Goal: Task Accomplishment & Management: Manage account settings

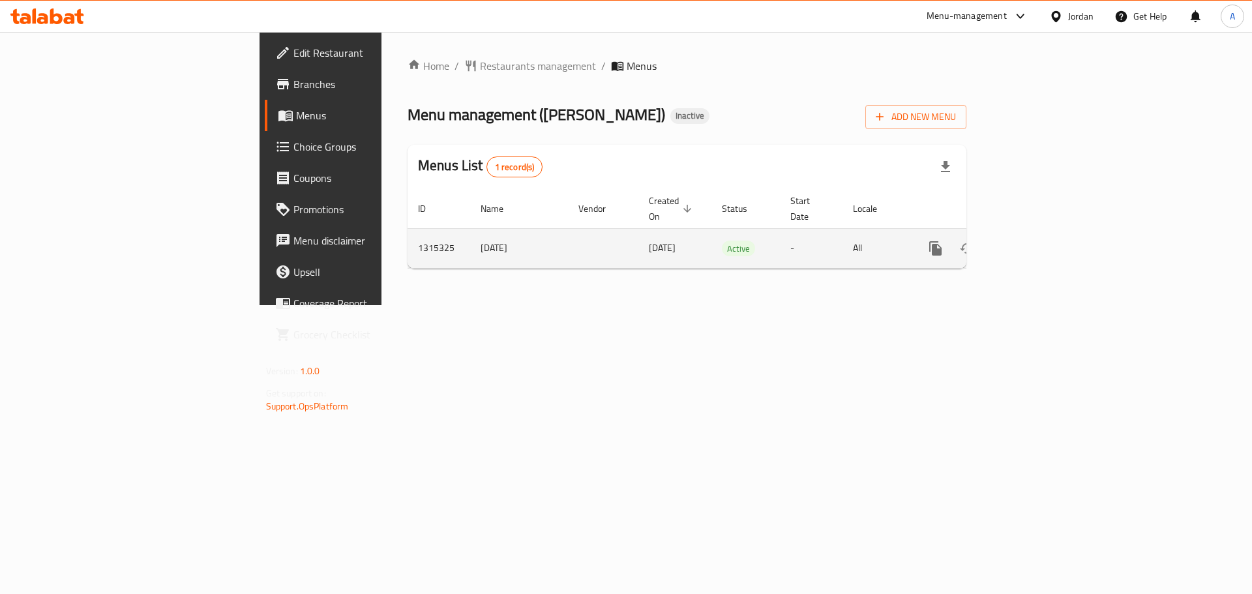
click at [1037, 241] on icon "enhanced table" at bounding box center [1030, 249] width 16 height 16
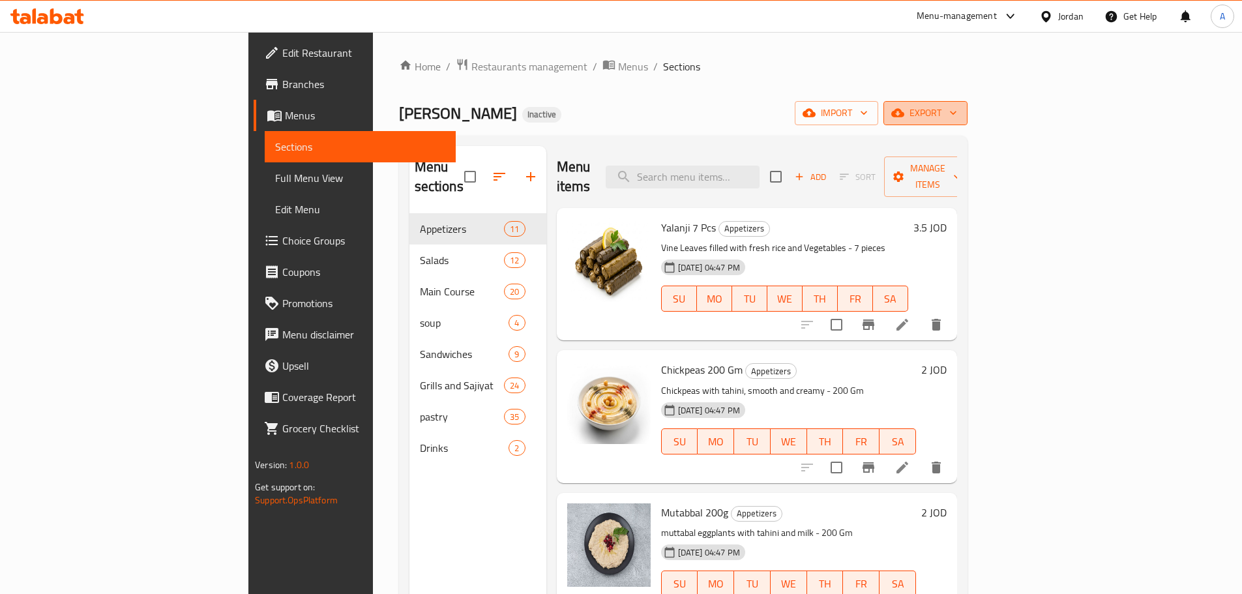
click at [957, 118] on span "export" at bounding box center [925, 113] width 63 height 16
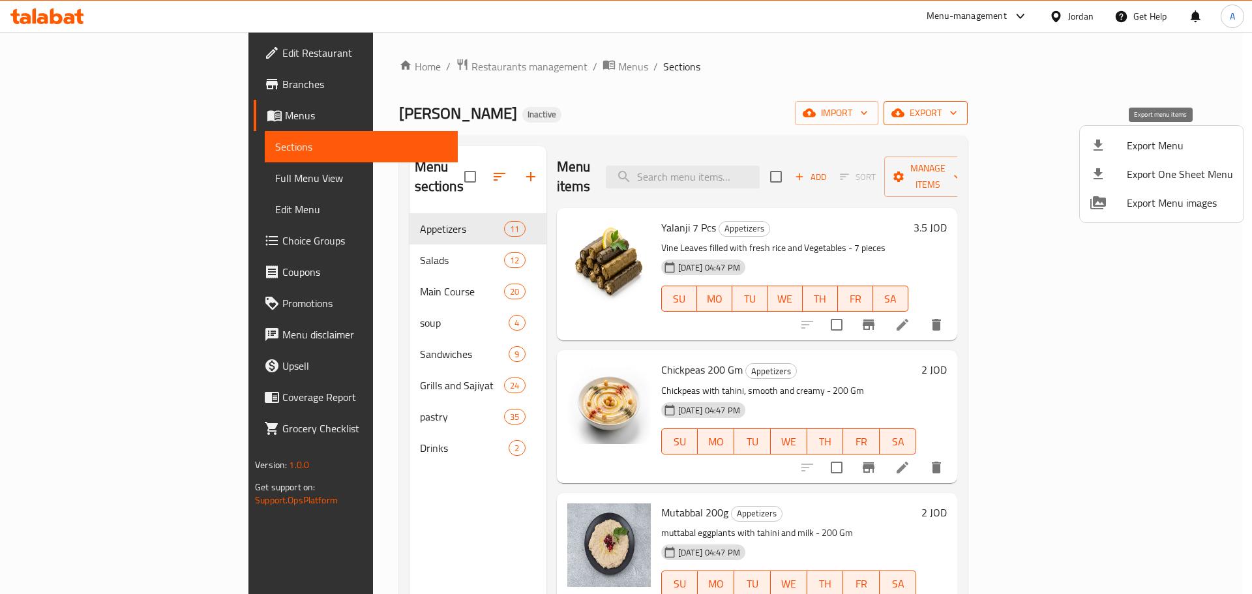
click at [1163, 138] on span "Export Menu" at bounding box center [1180, 146] width 106 height 16
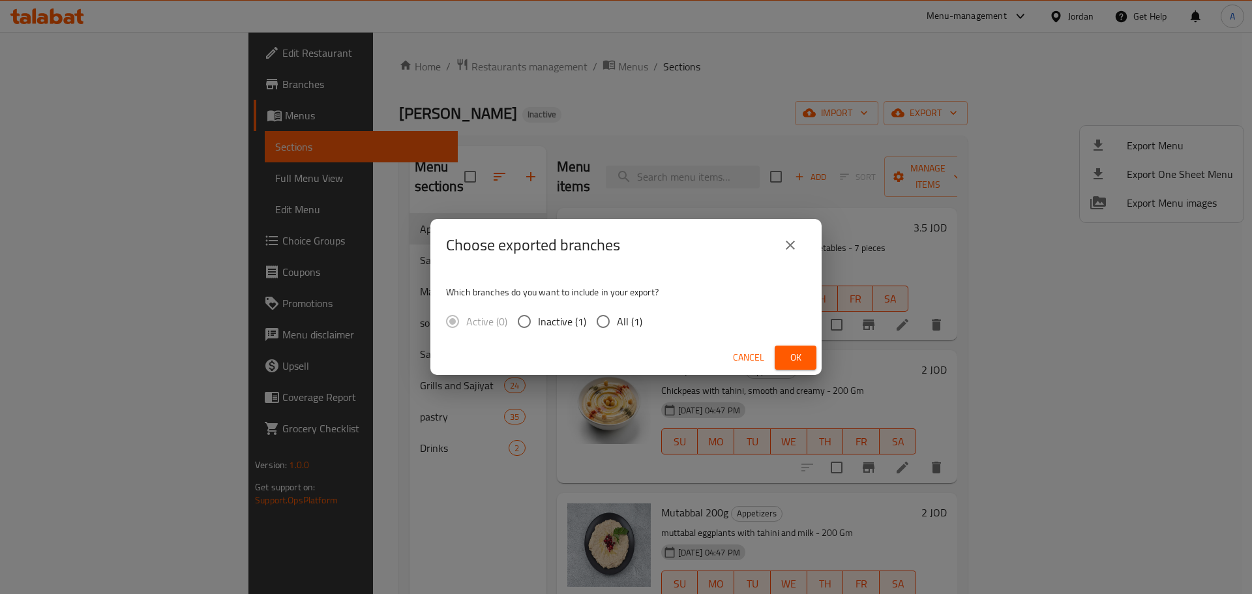
click at [634, 314] on span "All (1)" at bounding box center [629, 322] width 25 height 16
click at [617, 314] on input "All (1)" at bounding box center [602, 321] width 27 height 27
radio input "true"
drag, startPoint x: 769, startPoint y: 355, endPoint x: 779, endPoint y: 356, distance: 9.8
click at [773, 355] on div "Cancel Ok" at bounding box center [625, 357] width 391 height 35
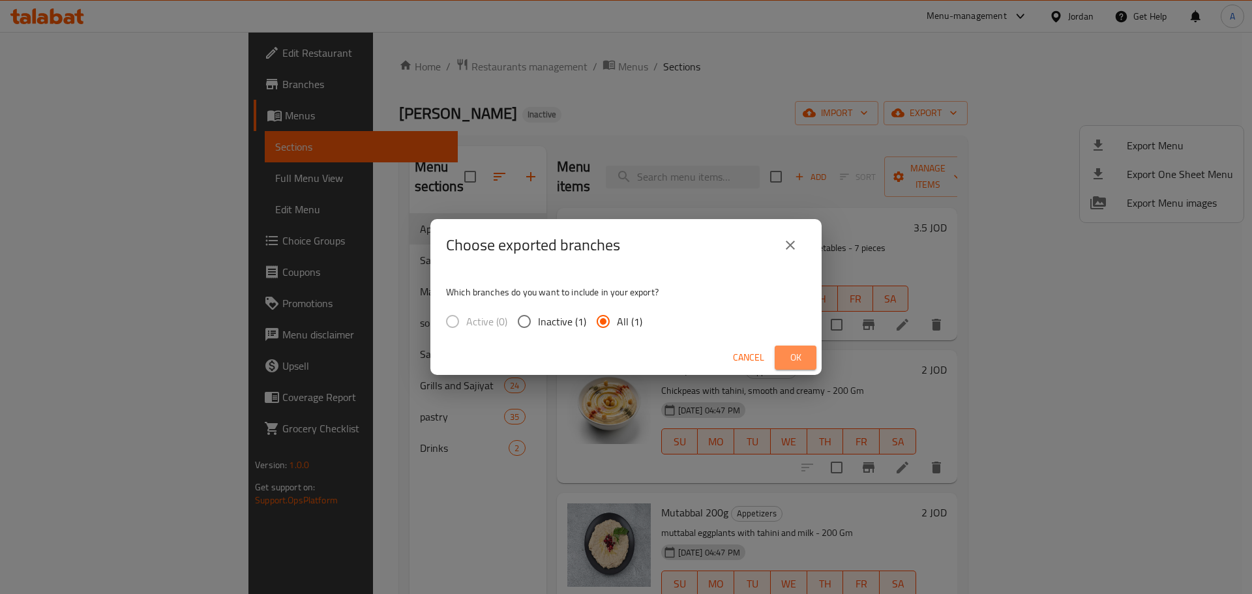
click at [787, 356] on span "Ok" at bounding box center [795, 357] width 21 height 16
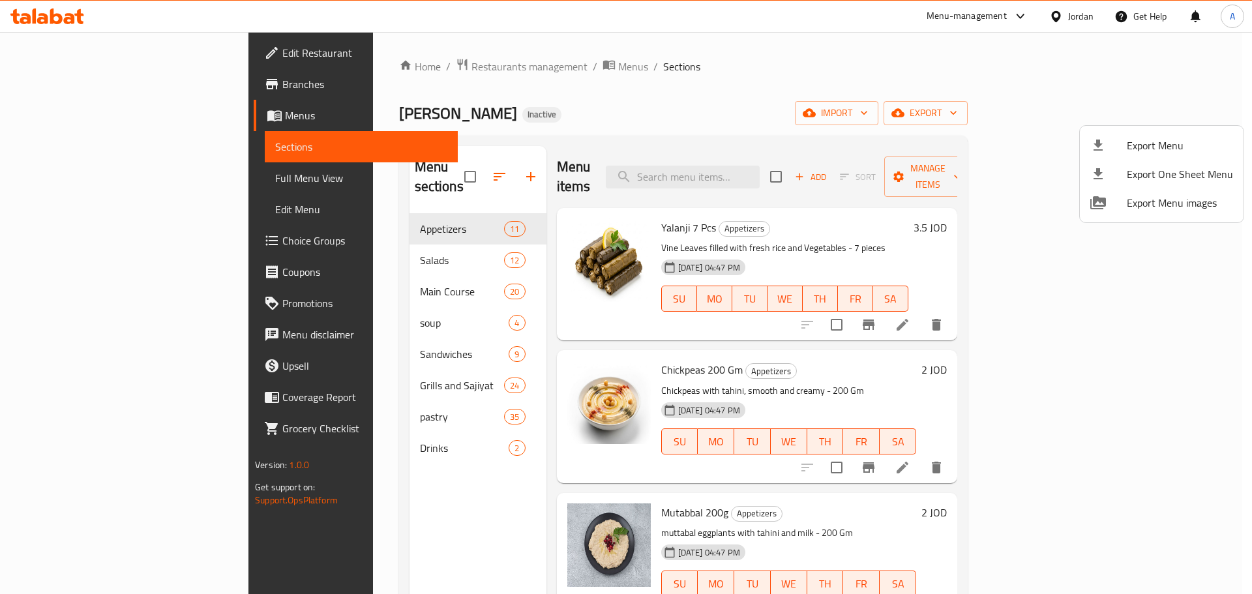
drag, startPoint x: 398, startPoint y: 164, endPoint x: 404, endPoint y: 165, distance: 6.6
click at [400, 164] on div at bounding box center [626, 297] width 1252 height 594
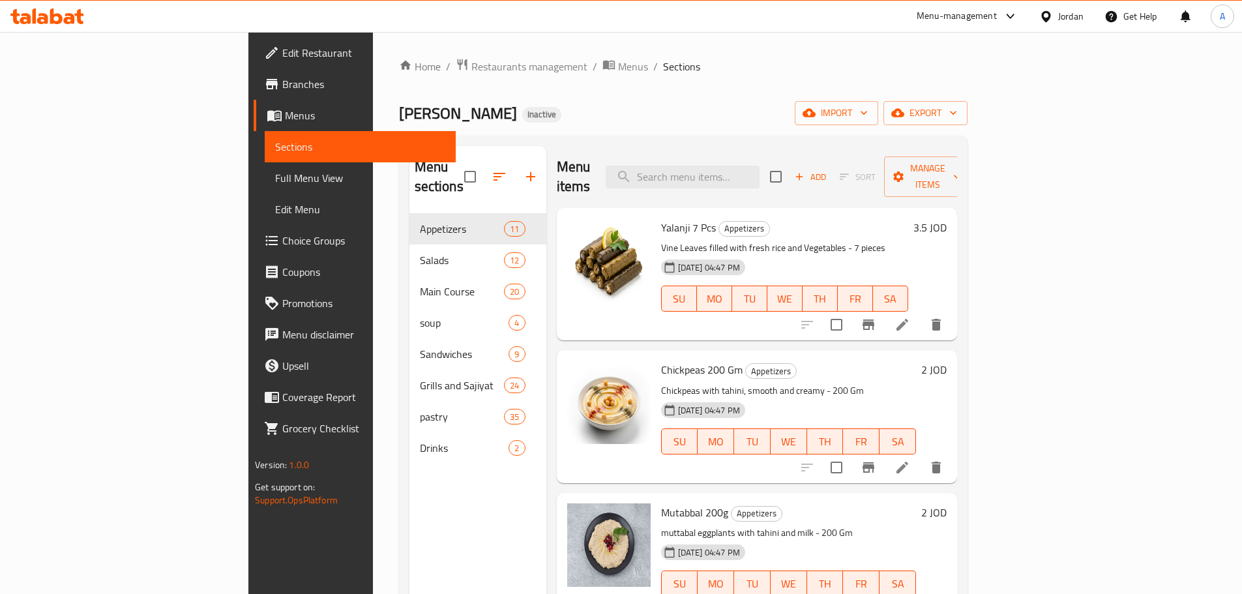
click at [456, 165] on input "checkbox" at bounding box center [469, 176] width 27 height 27
checkbox input "true"
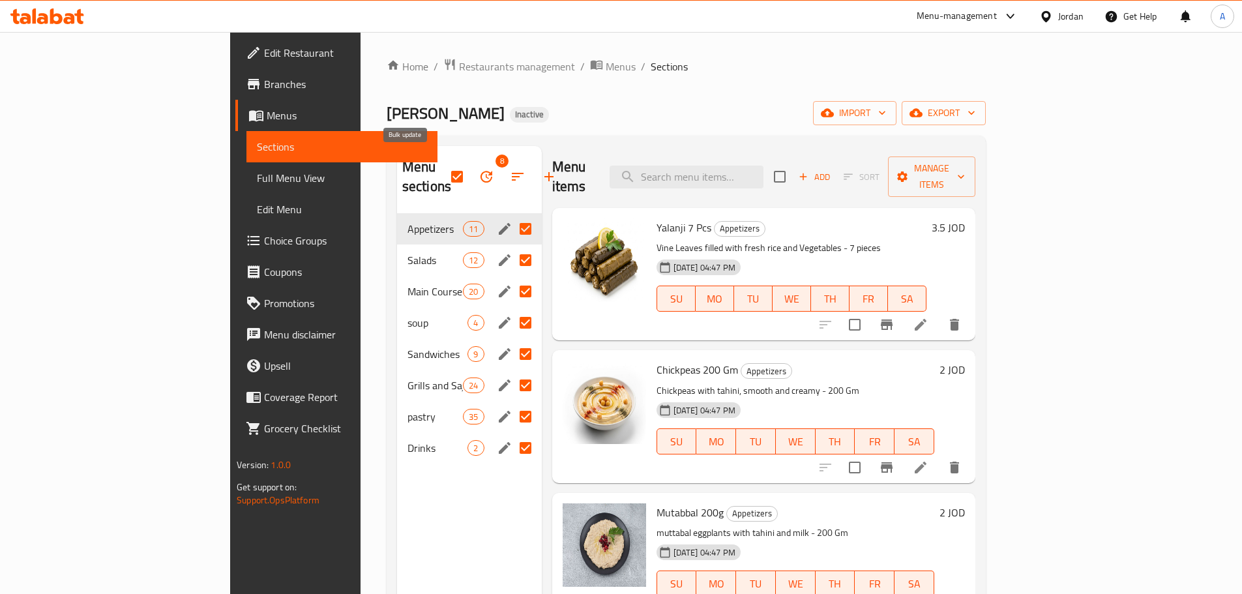
click at [479, 169] on icon "button" at bounding box center [487, 177] width 16 height 16
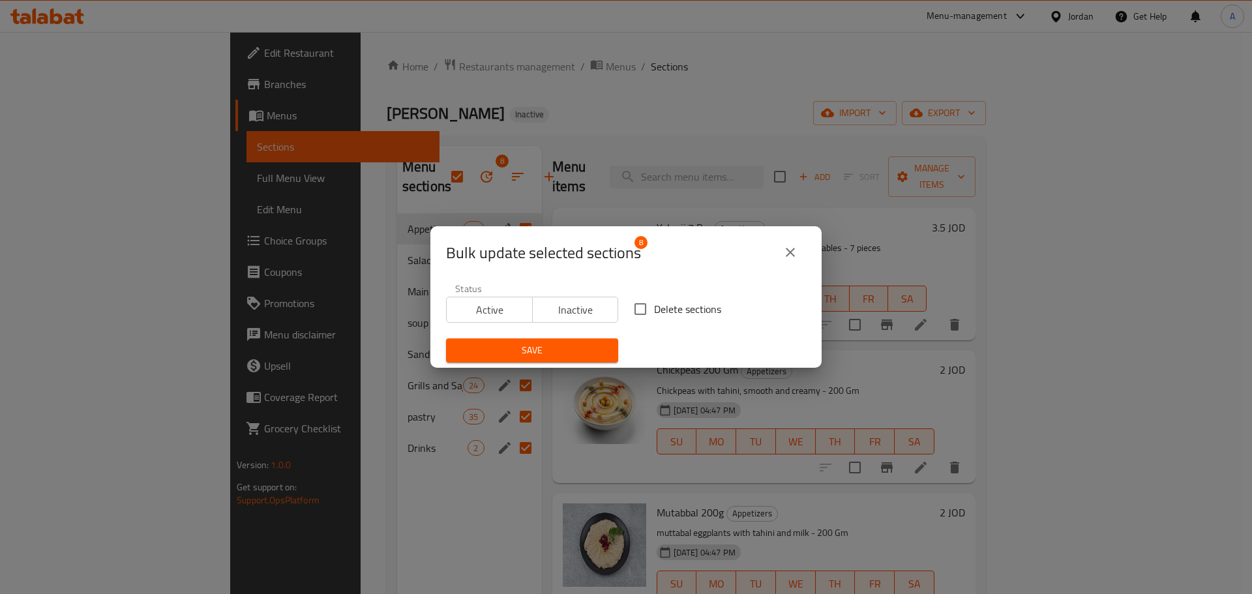
click at [700, 313] on span "Delete sections" at bounding box center [687, 309] width 67 height 16
click at [654, 313] on input "Delete sections" at bounding box center [640, 308] width 27 height 27
checkbox input "true"
click at [561, 353] on span "Save" at bounding box center [531, 350] width 151 height 16
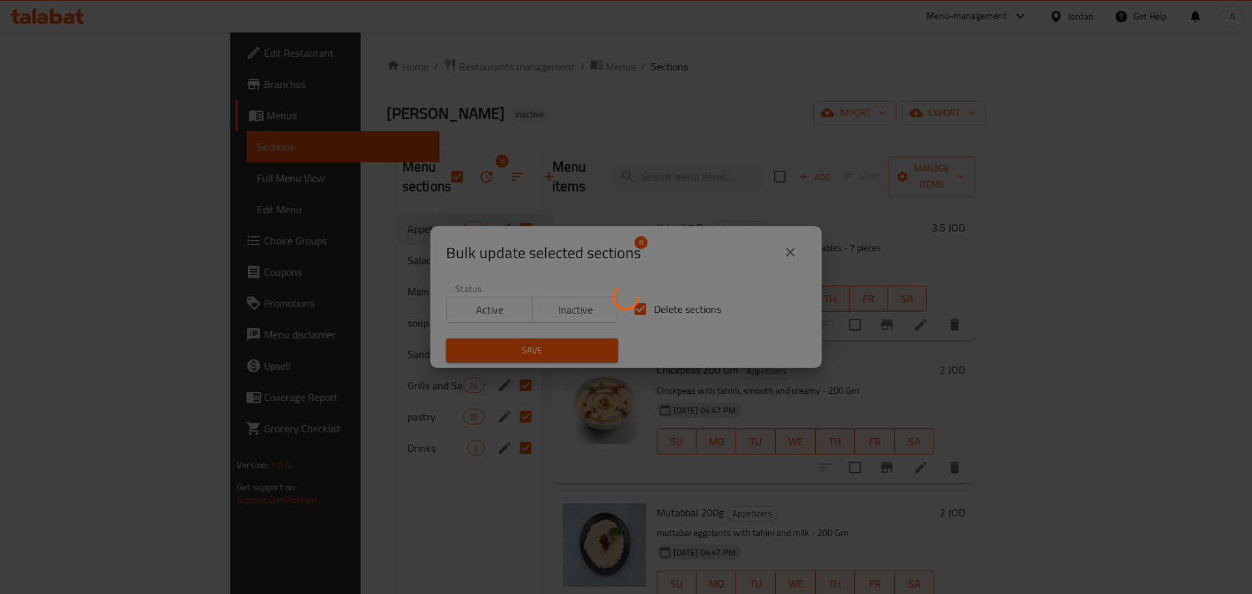
checkbox input "false"
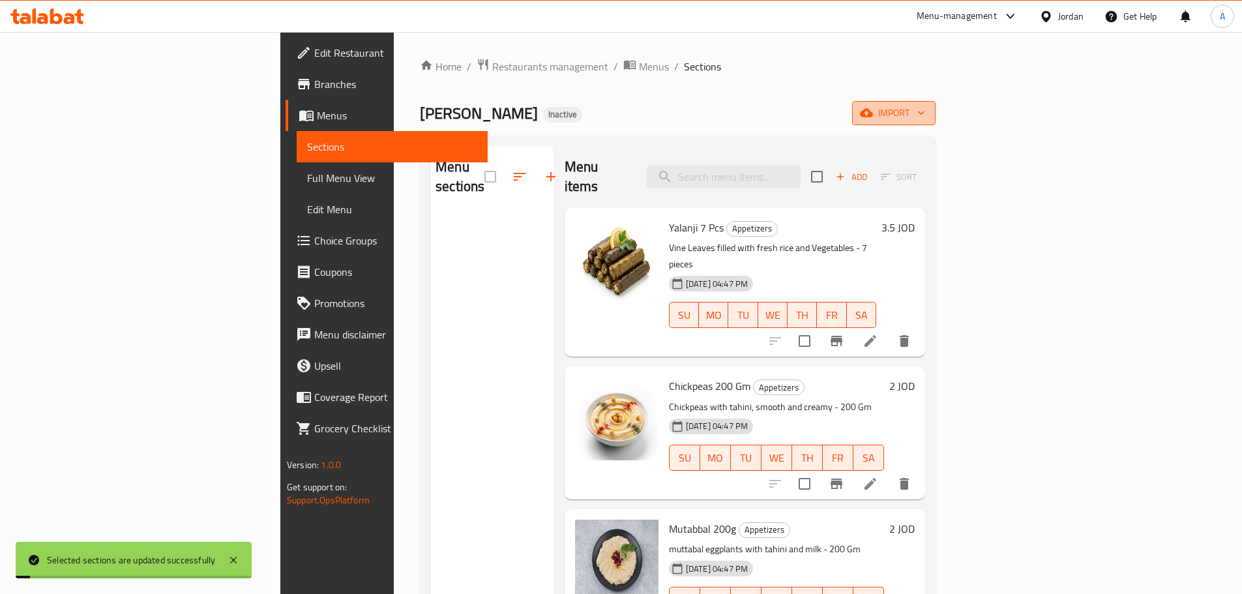
click at [936, 104] on button "import" at bounding box center [893, 113] width 83 height 24
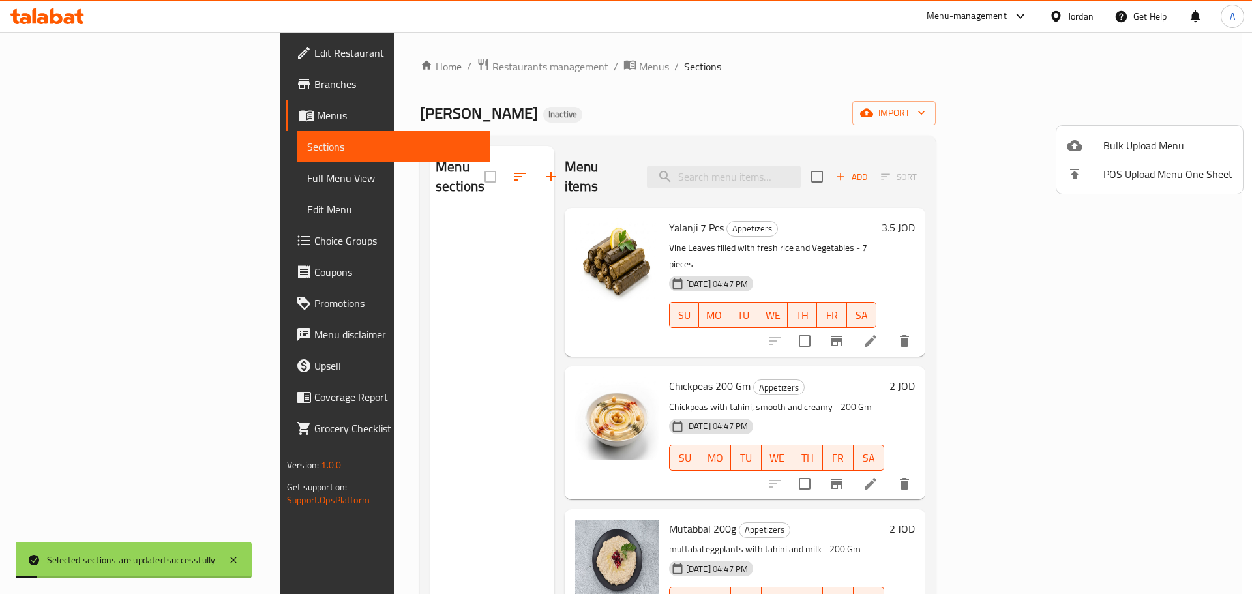
click at [1142, 131] on li "Bulk Upload Menu" at bounding box center [1149, 145] width 186 height 29
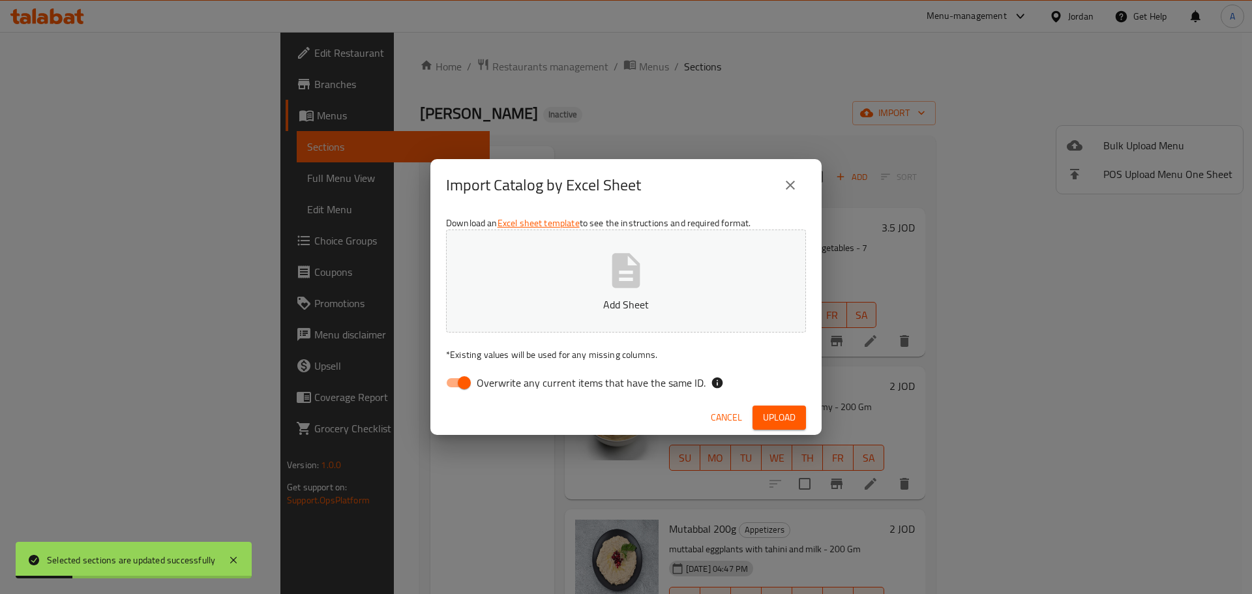
click at [655, 252] on button "Add Sheet" at bounding box center [626, 281] width 360 height 103
click at [604, 389] on span "Overwrite any current items that have the same ID." at bounding box center [591, 383] width 229 height 16
click at [501, 389] on input "Overwrite any current items that have the same ID." at bounding box center [464, 382] width 74 height 25
checkbox input "false"
click at [763, 416] on button "Upload" at bounding box center [778, 418] width 53 height 24
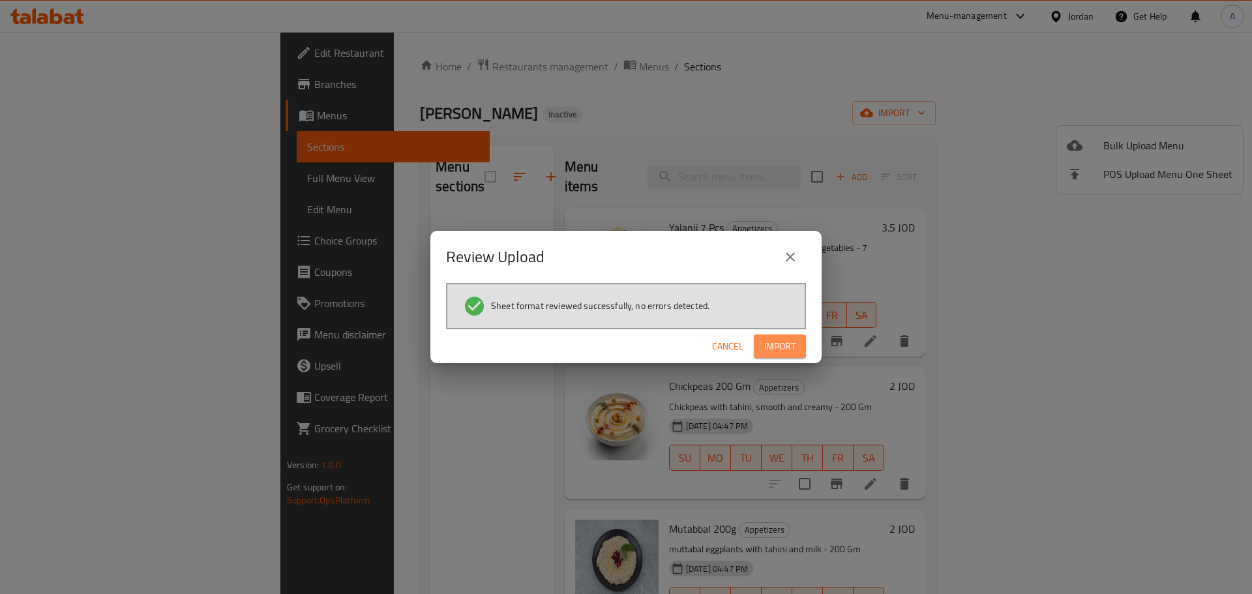
click at [781, 344] on span "Import" at bounding box center [779, 346] width 31 height 16
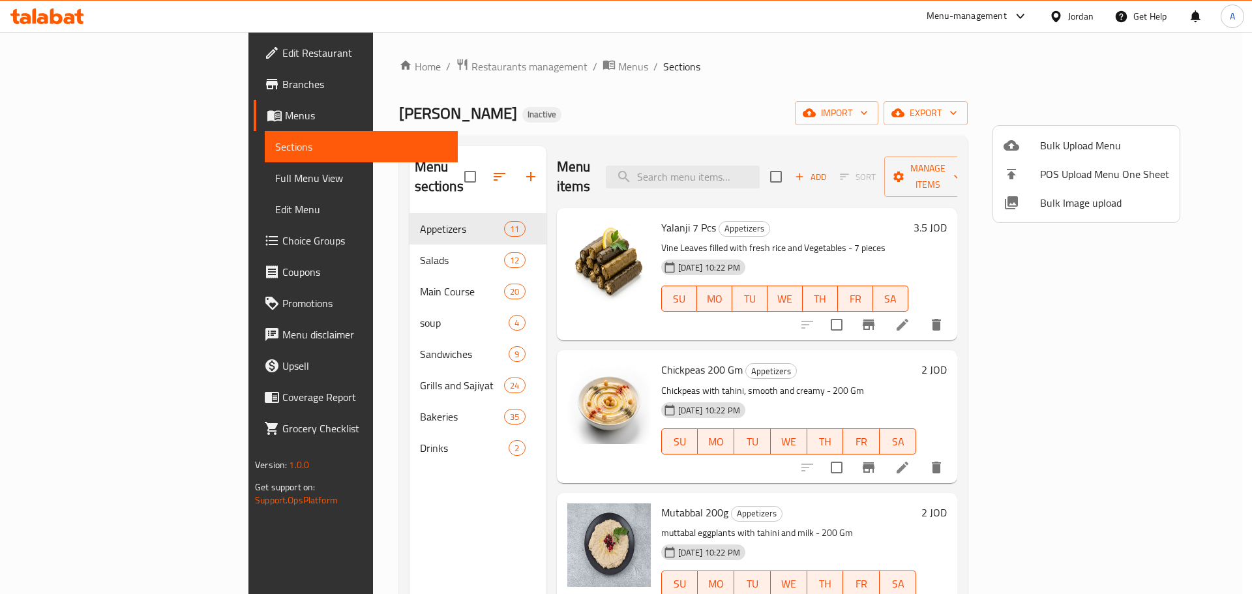
click at [96, 162] on div at bounding box center [626, 297] width 1252 height 594
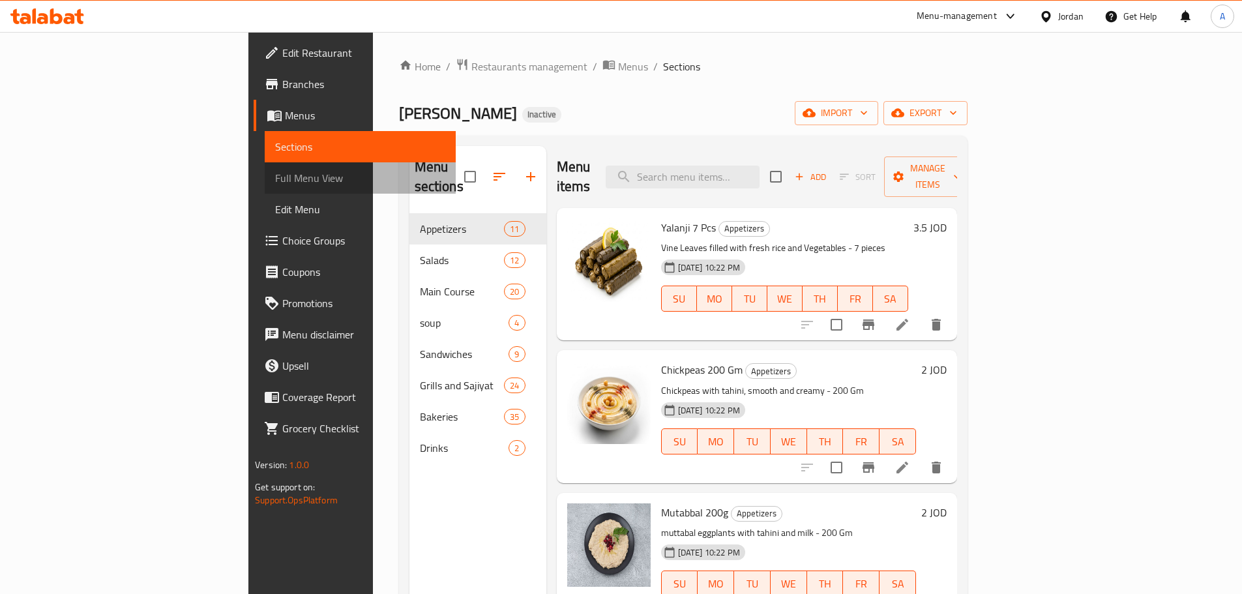
click at [275, 174] on span "Full Menu View" at bounding box center [360, 178] width 170 height 16
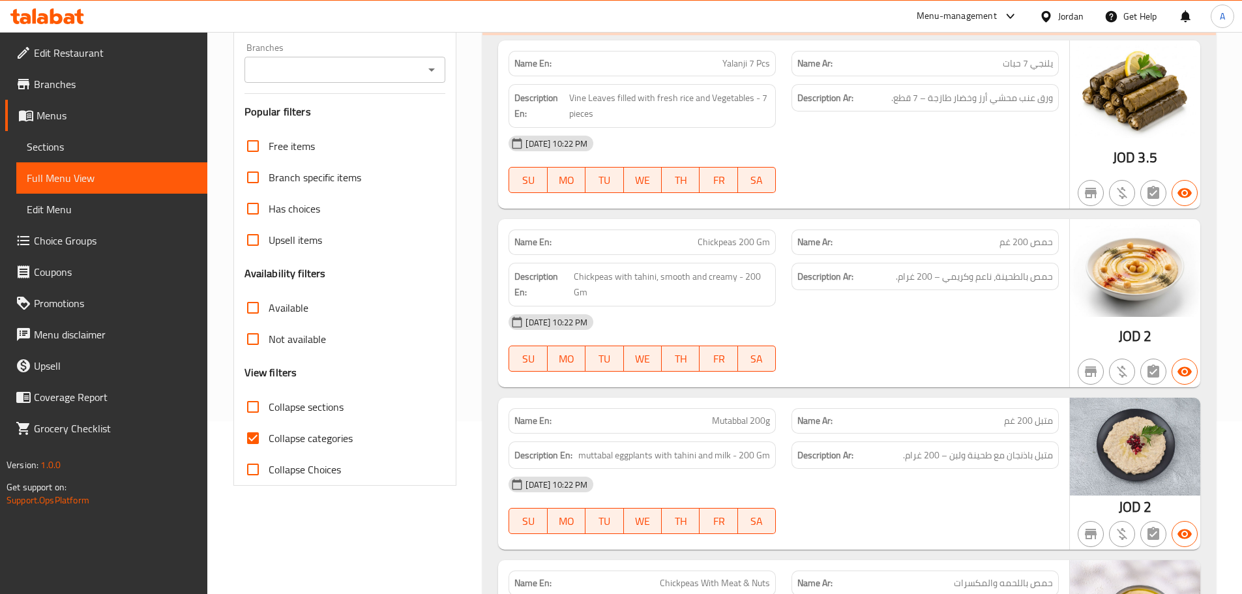
scroll to position [196, 0]
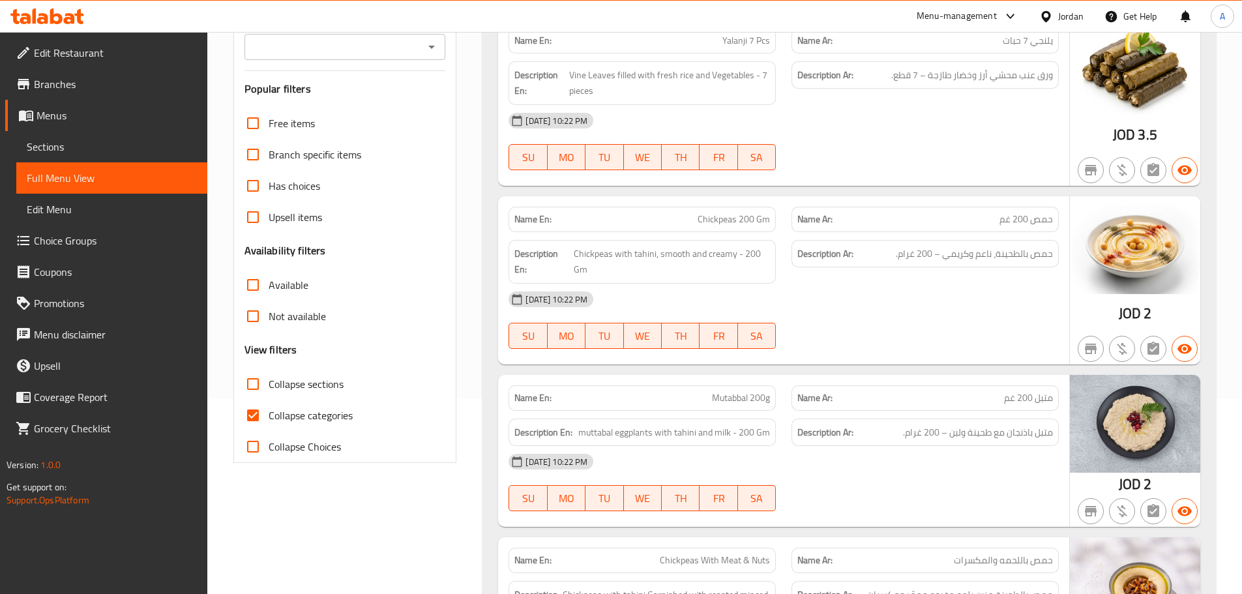
click at [257, 393] on input "Collapse sections" at bounding box center [252, 383] width 31 height 31
checkbox input "true"
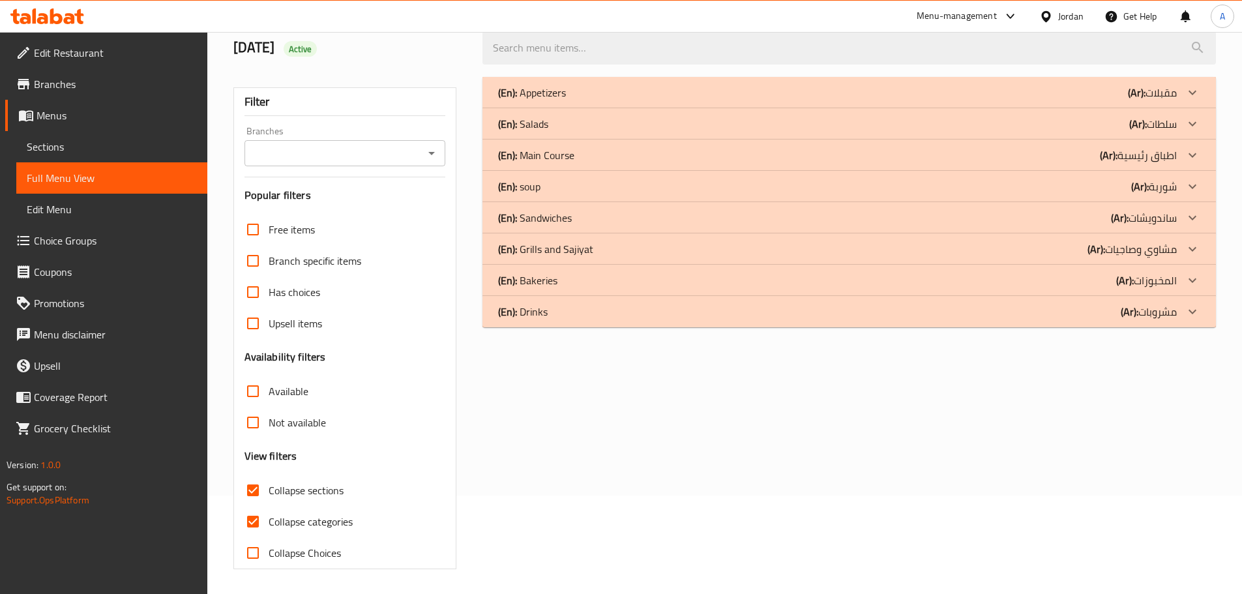
scroll to position [100, 0]
click at [567, 268] on div "(En): Bakeries (Ar): المخبوزات" at bounding box center [849, 278] width 734 height 31
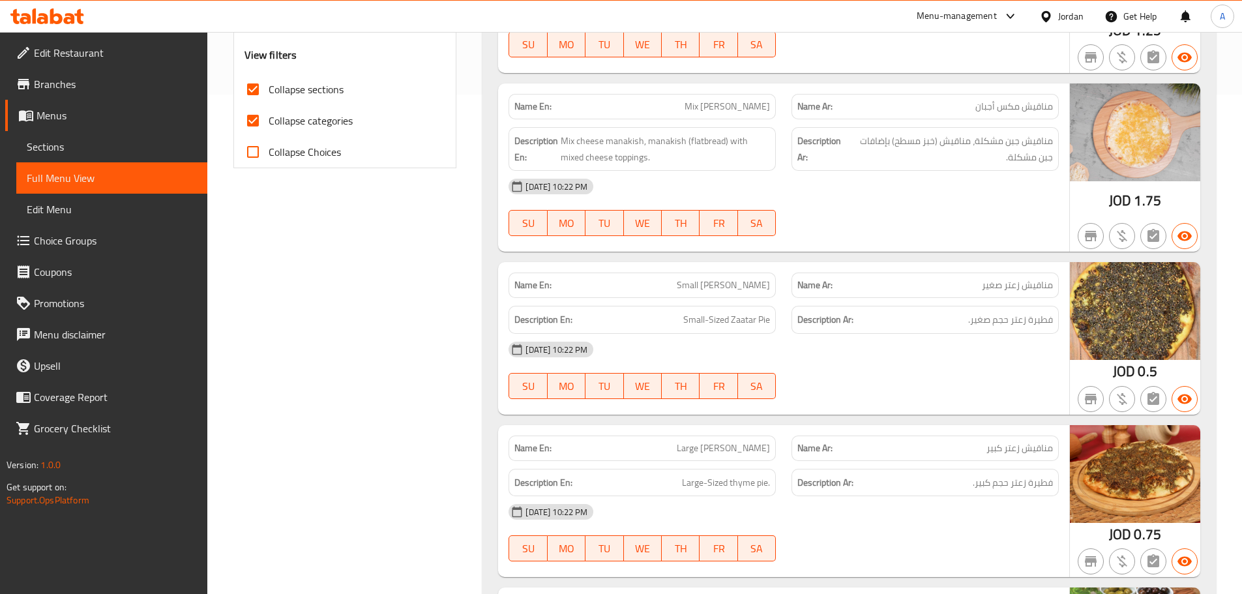
click at [246, 126] on input "Collapse categories" at bounding box center [252, 120] width 31 height 31
checkbox input "false"
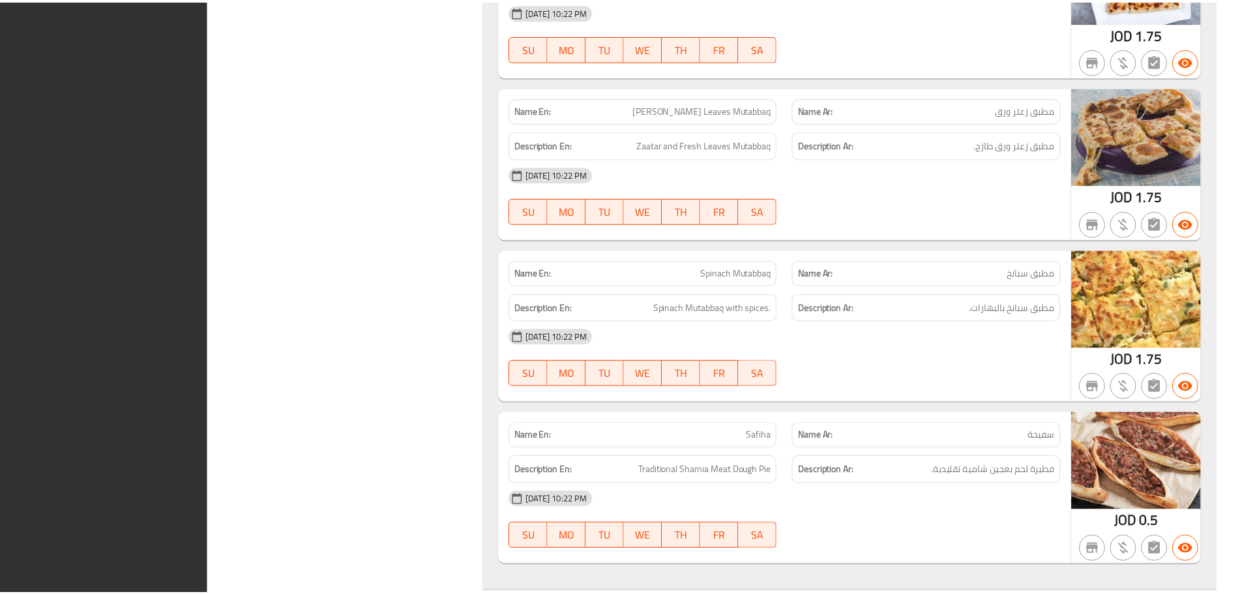
scroll to position [5620, 0]
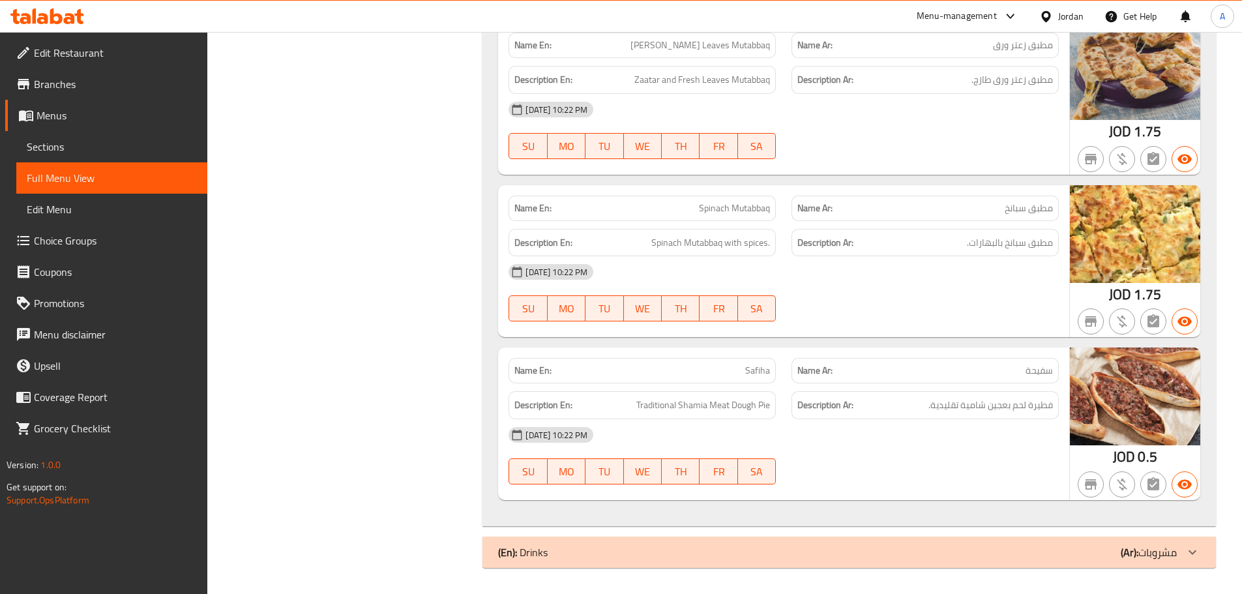
click at [108, 141] on span "Sections" at bounding box center [112, 147] width 170 height 16
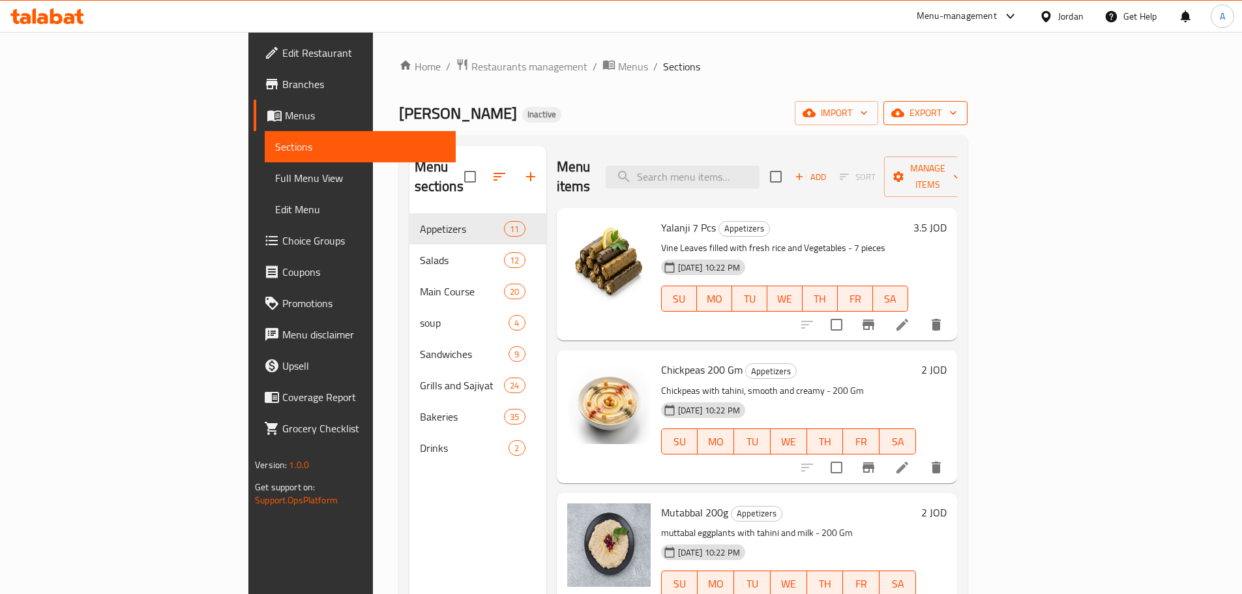
click at [957, 115] on span "export" at bounding box center [925, 113] width 63 height 16
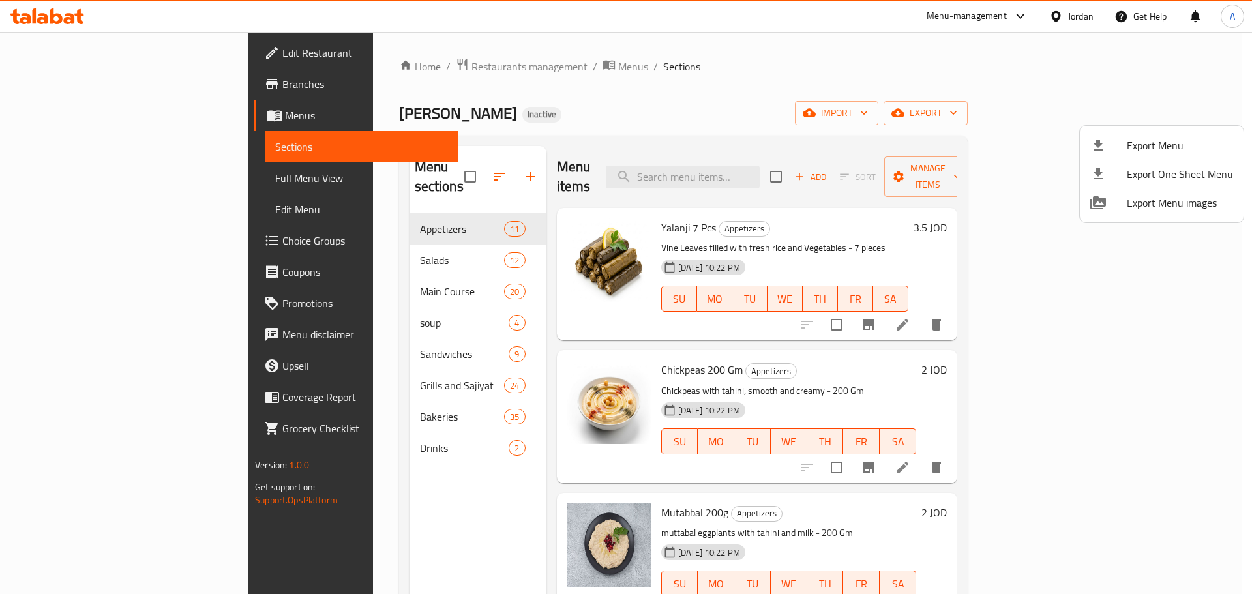
click at [1142, 138] on span "Export Menu" at bounding box center [1180, 146] width 106 height 16
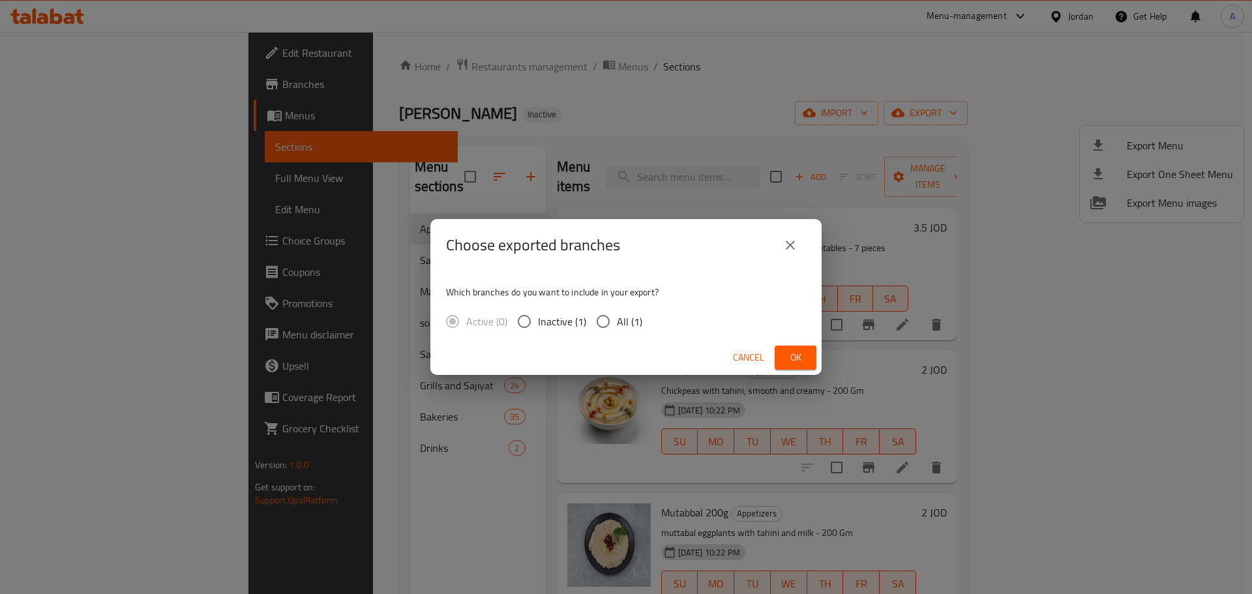
click at [616, 317] on input "All (1)" at bounding box center [602, 321] width 27 height 27
radio input "true"
click at [784, 349] on button "Ok" at bounding box center [796, 358] width 42 height 24
